Goal: Task Accomplishment & Management: Manage account settings

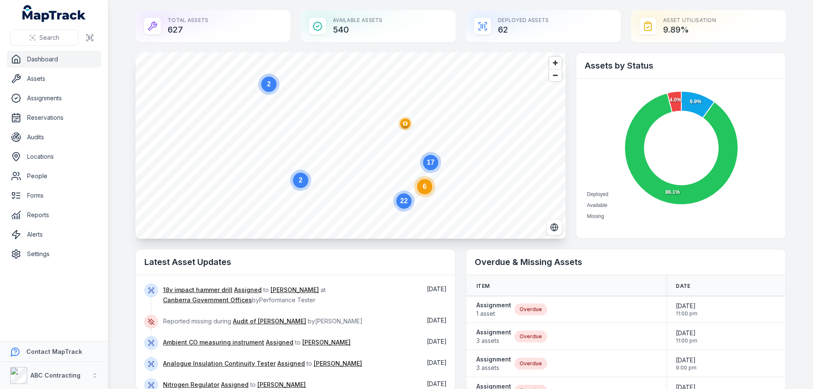
click at [298, 185] on circle at bounding box center [300, 180] width 15 height 15
click at [346, 139] on circle at bounding box center [350, 145] width 15 height 15
click at [333, 157] on ellipse "button" at bounding box center [334, 154] width 10 height 10
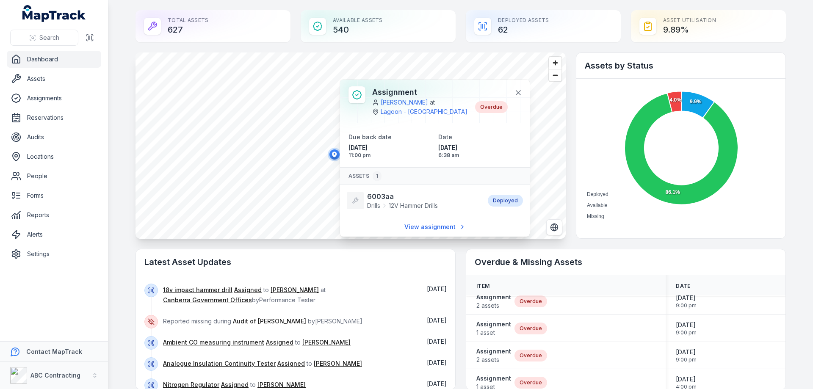
click at [795, 124] on main "Total Assets 627 Available Assets 540 Deployed Assets 62 Asset utilisation 9.89…" at bounding box center [460, 194] width 704 height 389
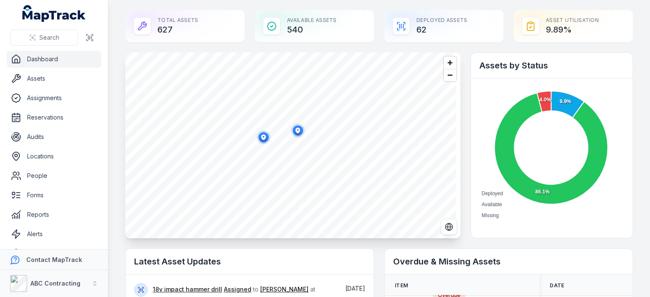
click at [631, 17] on main "Total Assets 627 Available Assets 540 Deployed Assets 62 Asset utilisation 9.89…" at bounding box center [379, 148] width 542 height 297
click at [41, 92] on link "Assignments" at bounding box center [54, 98] width 94 height 17
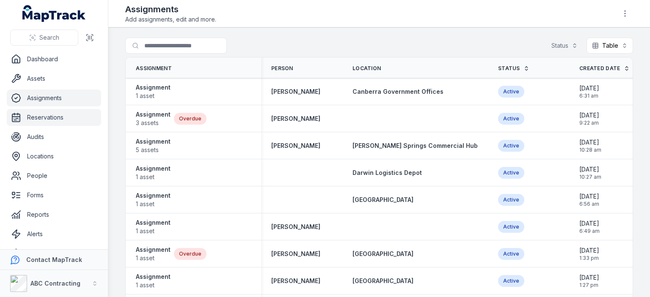
click at [36, 122] on link "Reservations" at bounding box center [54, 117] width 94 height 17
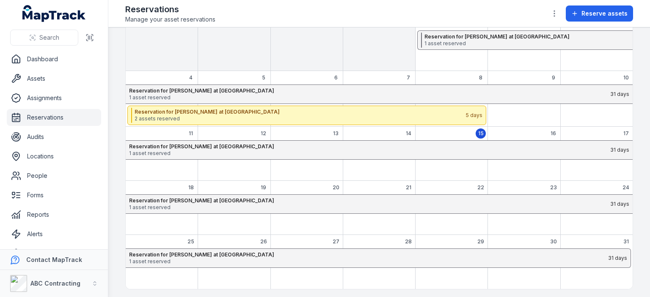
scroll to position [83, 0]
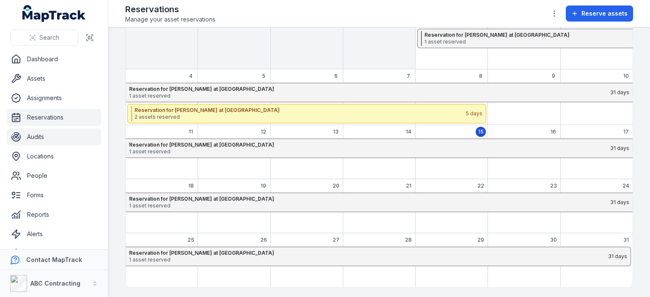
click at [22, 139] on link "Audits" at bounding box center [54, 137] width 94 height 17
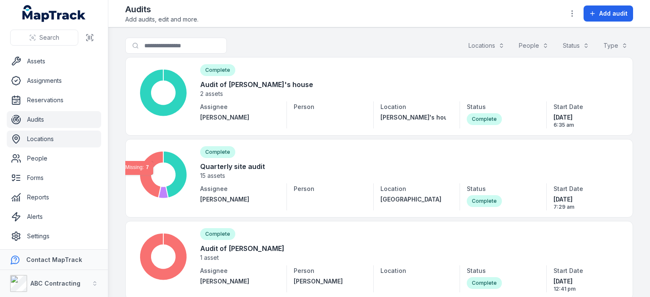
click at [51, 136] on link "Locations" at bounding box center [54, 139] width 94 height 17
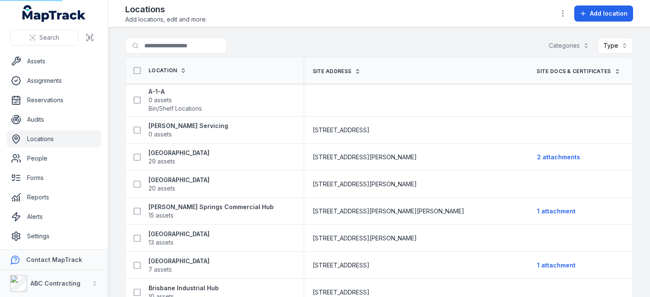
click at [49, 142] on link "Locations" at bounding box center [54, 139] width 94 height 17
click at [603, 46] on button "Type" at bounding box center [615, 46] width 35 height 16
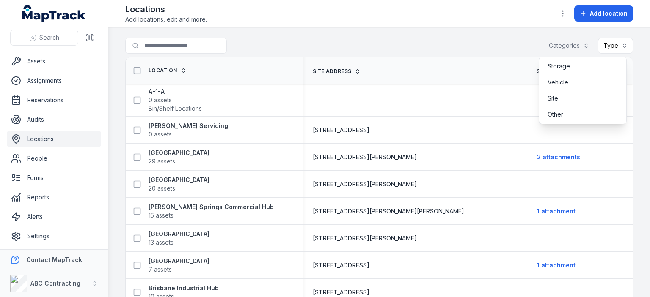
click at [384, 31] on main "Search for locations Categories Type Location Site address Site Docs & Certific…" at bounding box center [379, 163] width 542 height 270
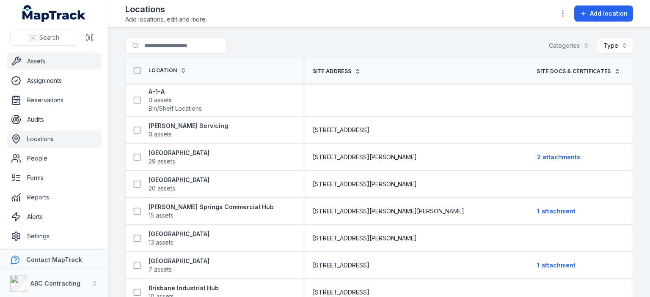
click at [40, 62] on link "Assets" at bounding box center [54, 61] width 94 height 17
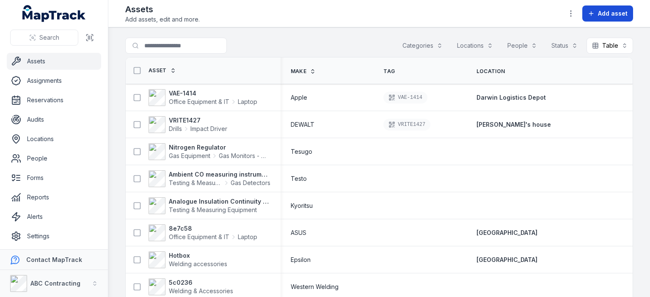
click at [617, 17] on span "Add asset" at bounding box center [613, 13] width 30 height 8
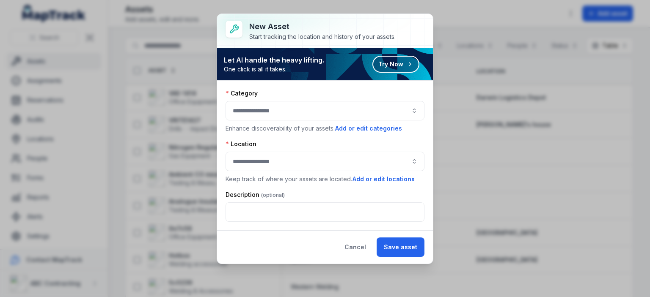
click at [319, 117] on button "button" at bounding box center [325, 110] width 199 height 19
click at [430, 8] on div "New asset Start tracking the location and history of your assets. Let AI handle…" at bounding box center [325, 148] width 650 height 297
click at [450, 11] on div "New asset Start tracking the location and history of your assets. Let AI handle…" at bounding box center [325, 148] width 650 height 297
click at [520, 74] on div "New asset Start tracking the location and history of your assets. Let AI handle…" at bounding box center [325, 148] width 650 height 297
click at [359, 245] on button "Cancel" at bounding box center [355, 247] width 36 height 19
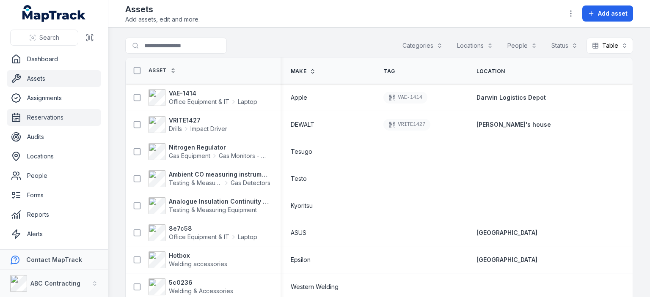
scroll to position [17, 0]
